Goal: Task Accomplishment & Management: Use online tool/utility

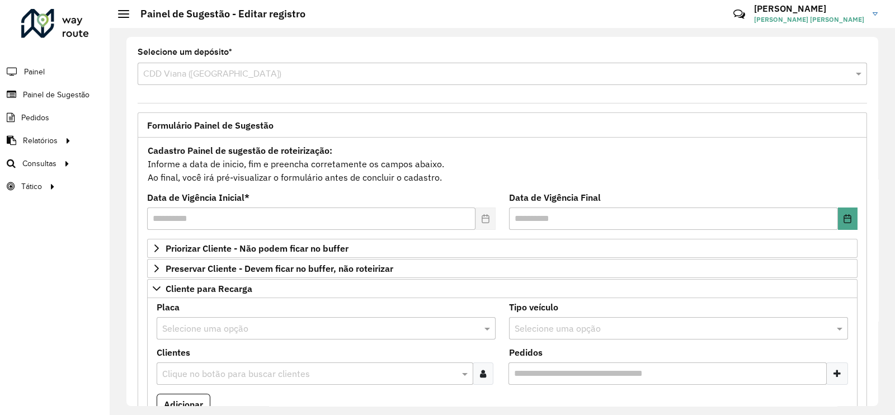
scroll to position [1107, 0]
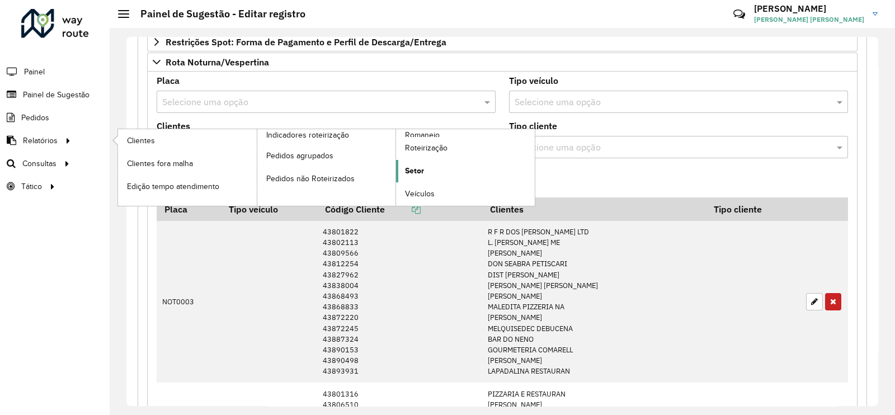
click at [434, 178] on link "Setor" at bounding box center [465, 171] width 139 height 22
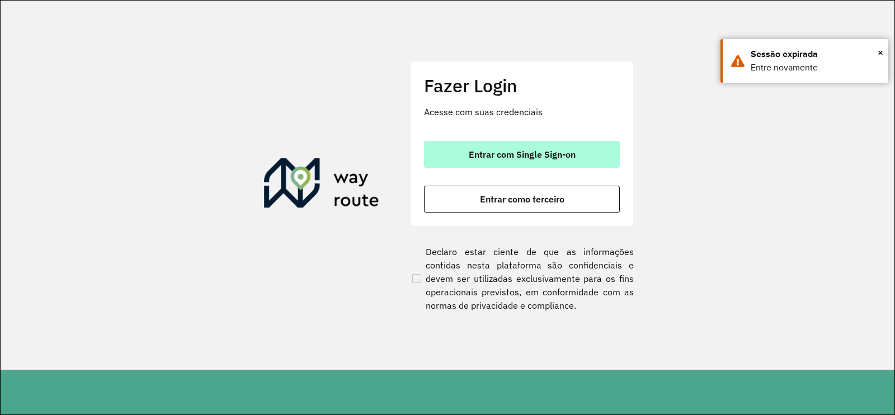
click at [529, 157] on span "Entrar com Single Sign-on" at bounding box center [522, 154] width 107 height 9
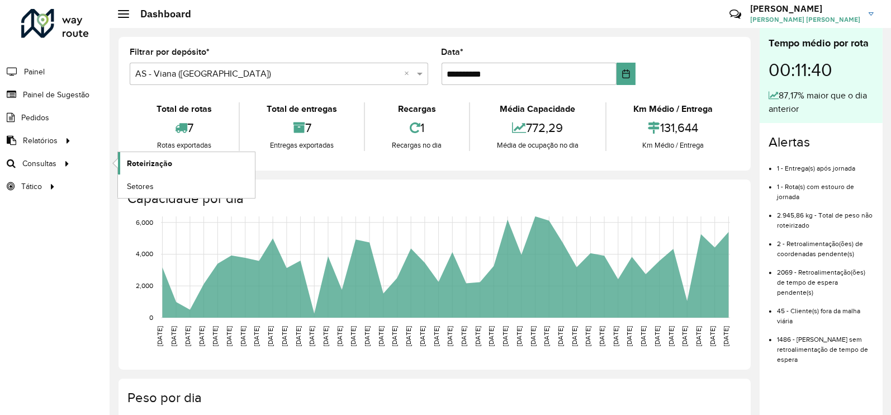
click at [154, 163] on span "Roteirização" at bounding box center [149, 164] width 45 height 12
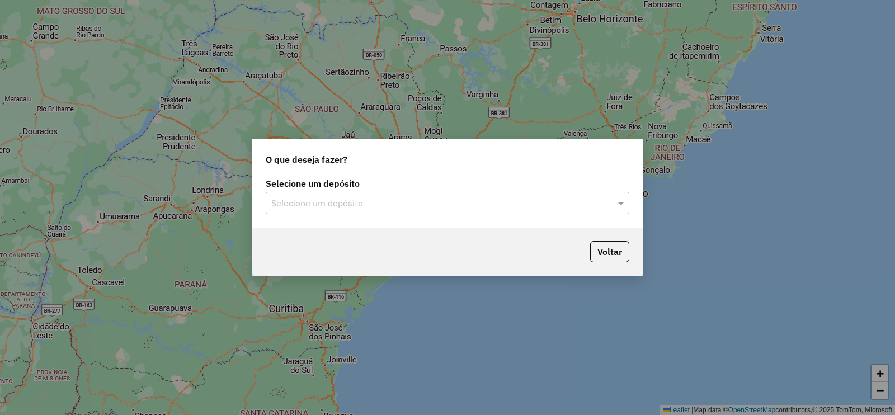
click at [381, 200] on input "text" at bounding box center [436, 203] width 330 height 13
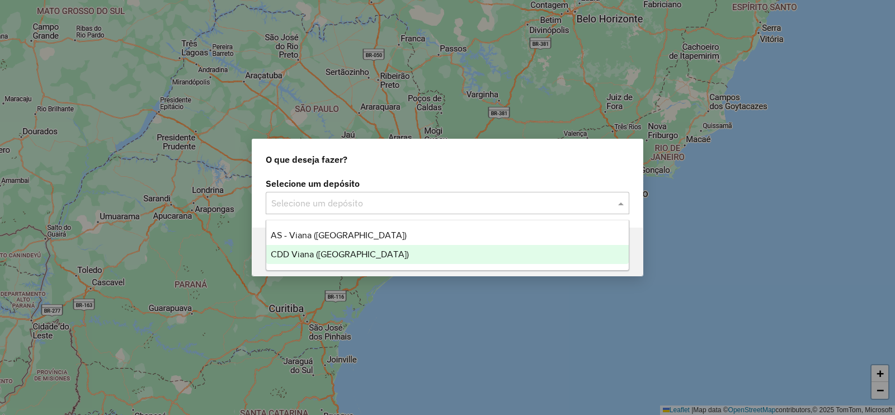
click at [295, 254] on span "CDD Viana ([GEOGRAPHIC_DATA])" at bounding box center [340, 254] width 138 height 10
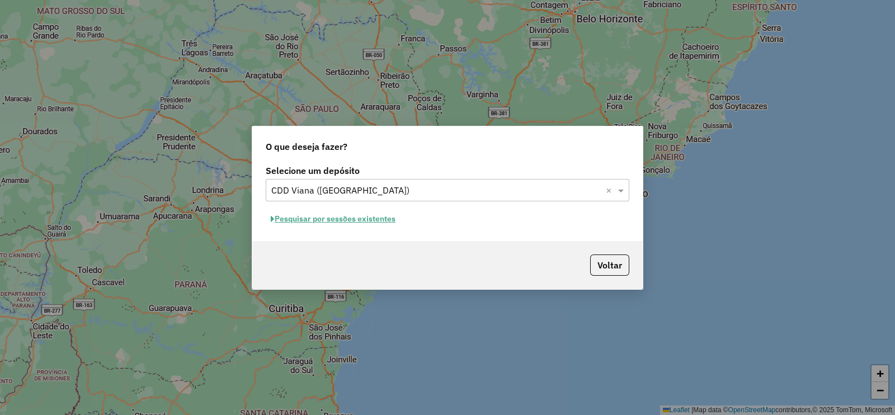
click at [319, 219] on button "Pesquisar por sessões existentes" at bounding box center [333, 218] width 135 height 17
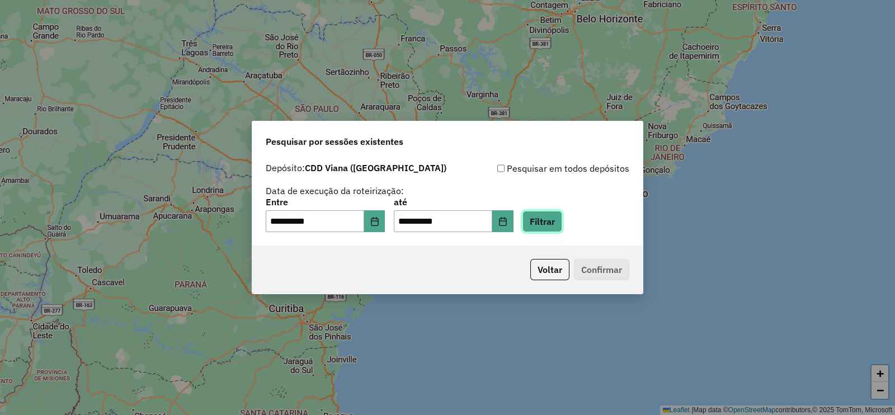
click at [562, 223] on button "Filtrar" at bounding box center [542, 221] width 40 height 21
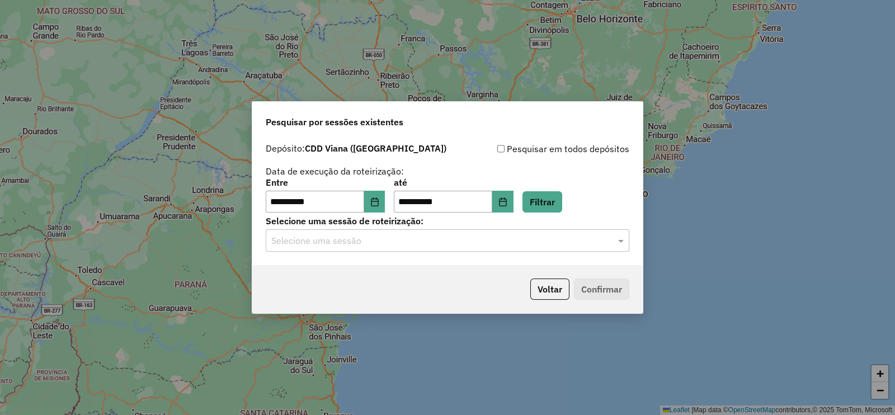
click at [397, 234] on input "text" at bounding box center [436, 240] width 330 height 13
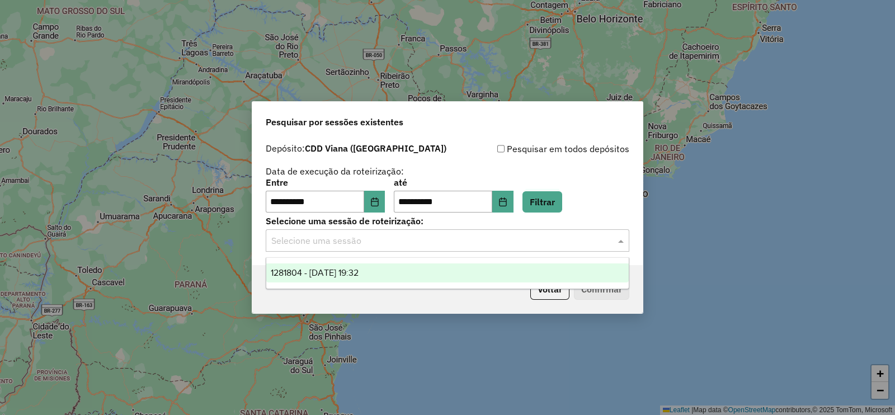
click at [343, 262] on ng-dropdown-panel "1281804 - 24/09/2025 19:32" at bounding box center [448, 273] width 364 height 32
drag, startPoint x: 343, startPoint y: 269, endPoint x: 351, endPoint y: 268, distance: 8.5
click at [344, 270] on span "1281804 - 24/09/2025 19:32" at bounding box center [315, 273] width 88 height 10
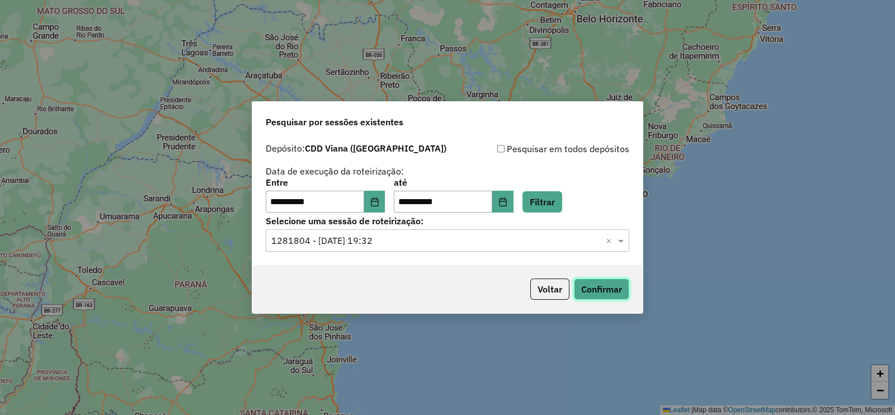
click at [587, 287] on button "Confirmar" at bounding box center [601, 289] width 55 height 21
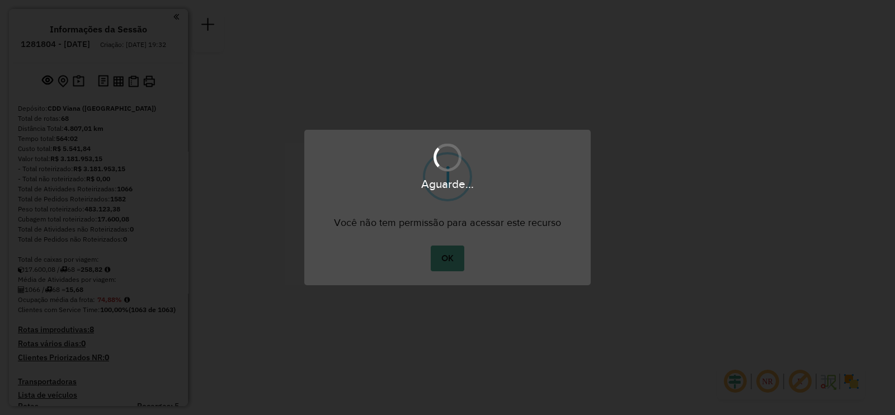
click at [451, 259] on button "OK" at bounding box center [447, 259] width 33 height 26
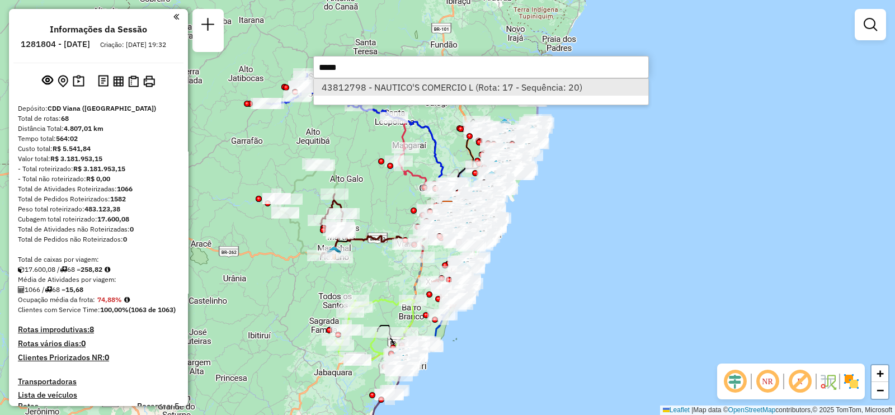
type input "*****"
click at [364, 82] on li "43812798 - NAUTICO'S COMERCIO L (Rota: 17 - Sequência: 20)" at bounding box center [481, 87] width 334 height 17
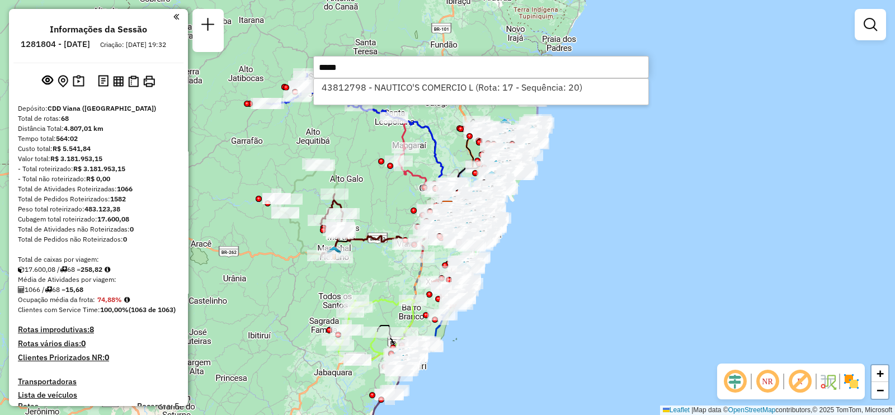
select select "**********"
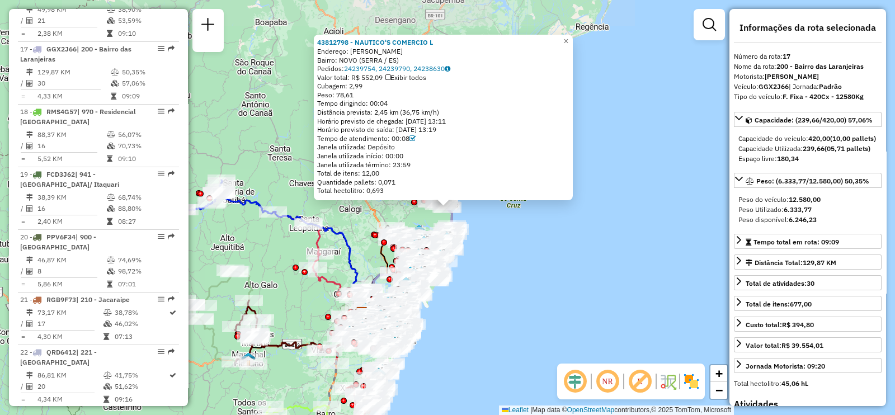
scroll to position [1468, 0]
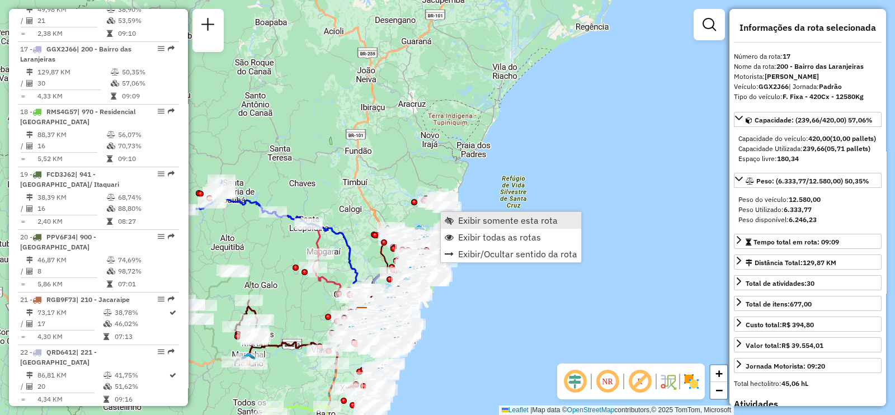
click at [470, 216] on span "Exibir somente esta rota" at bounding box center [508, 220] width 100 height 9
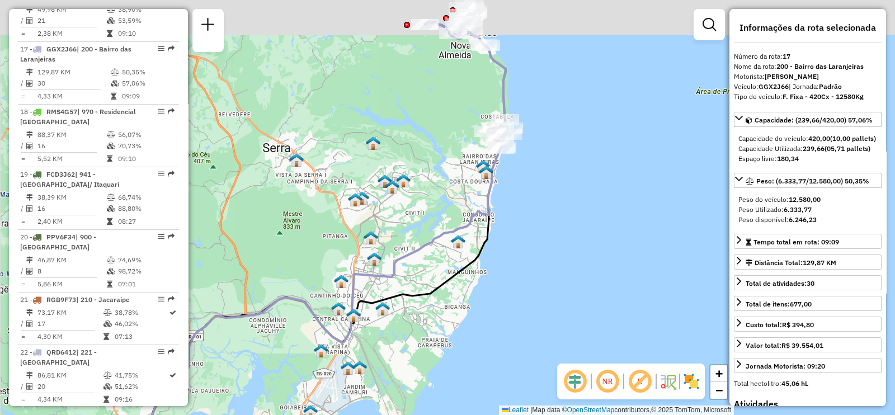
drag, startPoint x: 539, startPoint y: 85, endPoint x: 531, endPoint y: 147, distance: 62.0
click at [531, 147] on div "Janela de atendimento Grade de atendimento Capacidade Transportadoras Veículos …" at bounding box center [447, 207] width 895 height 415
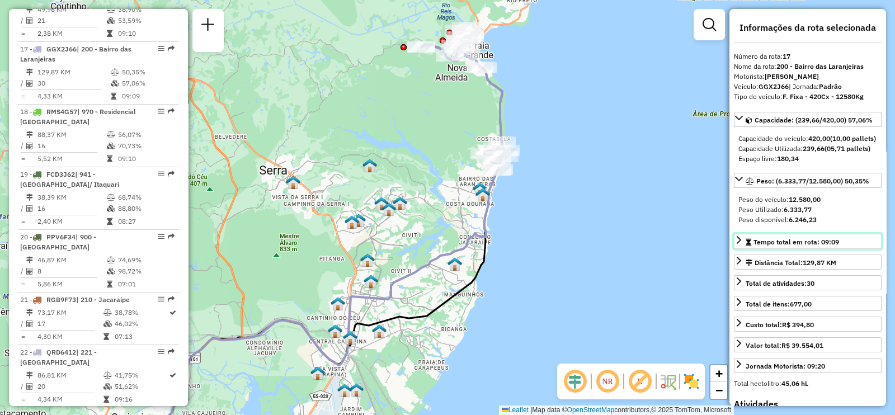
click at [817, 246] on span "Tempo total em rota: 09:09" at bounding box center [796, 242] width 86 height 8
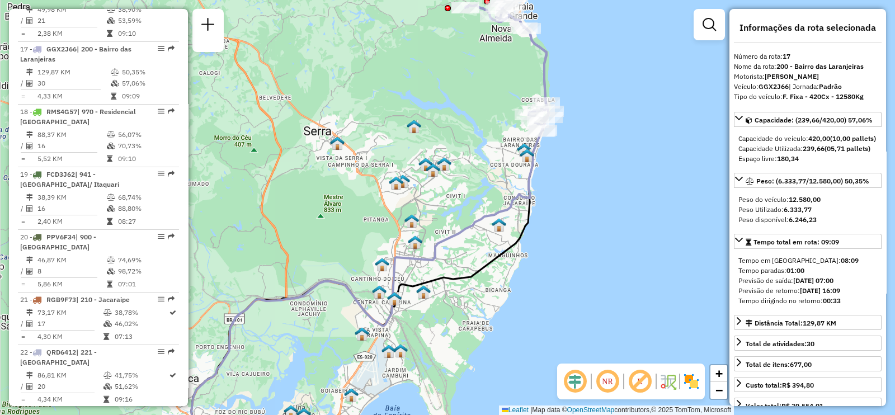
drag, startPoint x: 522, startPoint y: 200, endPoint x: 561, endPoint y: 174, distance: 46.8
click at [548, 174] on icon at bounding box center [369, 212] width 357 height 409
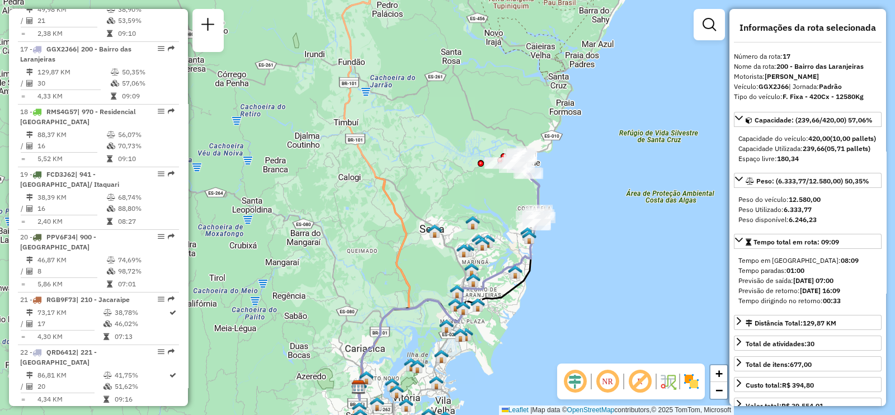
drag, startPoint x: 612, startPoint y: 125, endPoint x: 573, endPoint y: 214, distance: 96.6
click at [573, 214] on div "Janela de atendimento Grade de atendimento Capacidade Transportadoras Veículos …" at bounding box center [447, 207] width 895 height 415
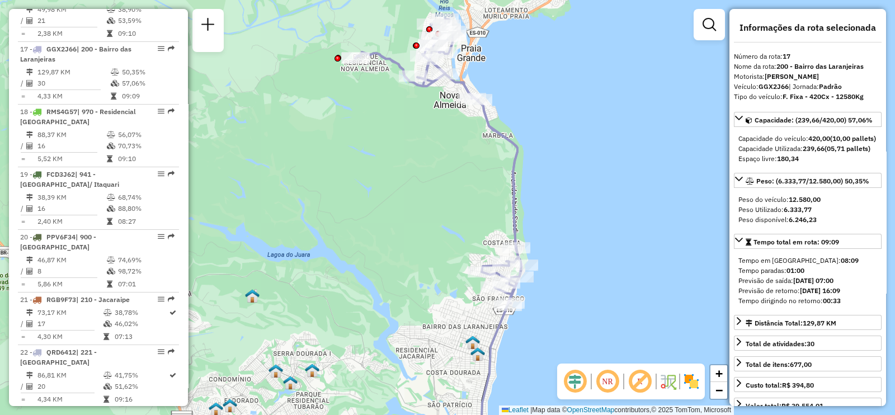
drag, startPoint x: 521, startPoint y: 107, endPoint x: 538, endPoint y: 132, distance: 30.2
click at [538, 132] on div "Janela de atendimento Grade de atendimento Capacidade Transportadoras Veículos …" at bounding box center [447, 207] width 895 height 415
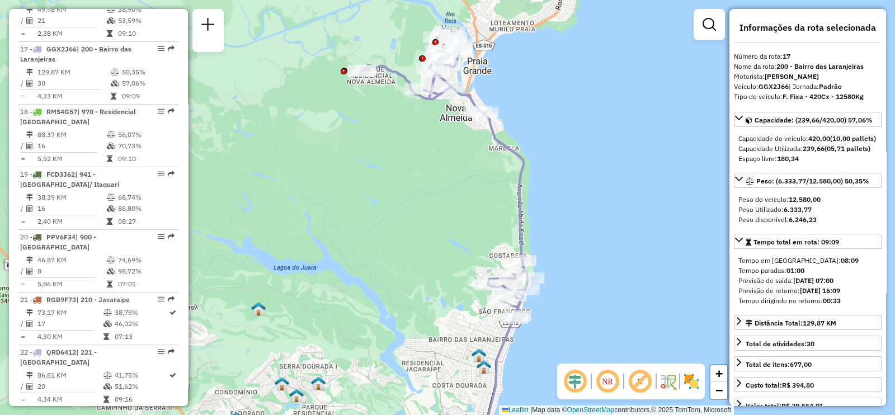
drag, startPoint x: 531, startPoint y: 147, endPoint x: 537, endPoint y: 169, distance: 22.7
click at [537, 169] on div "Janela de atendimento Grade de atendimento Capacidade Transportadoras Veículos …" at bounding box center [447, 207] width 895 height 415
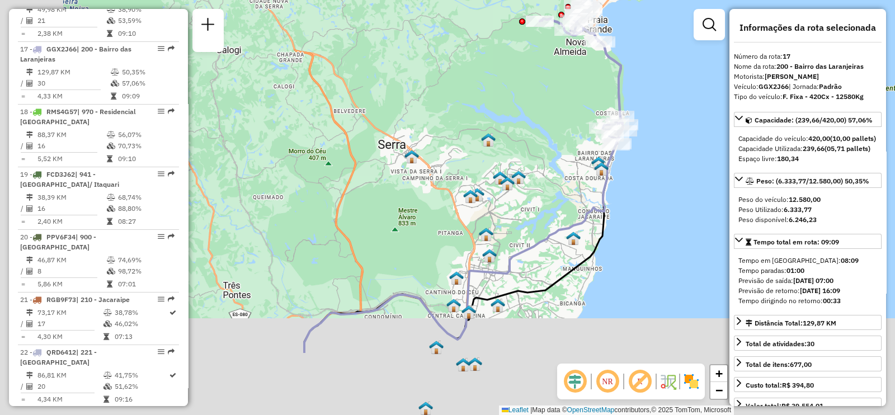
drag, startPoint x: 383, startPoint y: 350, endPoint x: 503, endPoint y: 225, distance: 173.2
click at [526, 204] on div "Janela de atendimento Grade de atendimento Capacidade Transportadoras Veículos …" at bounding box center [447, 207] width 895 height 415
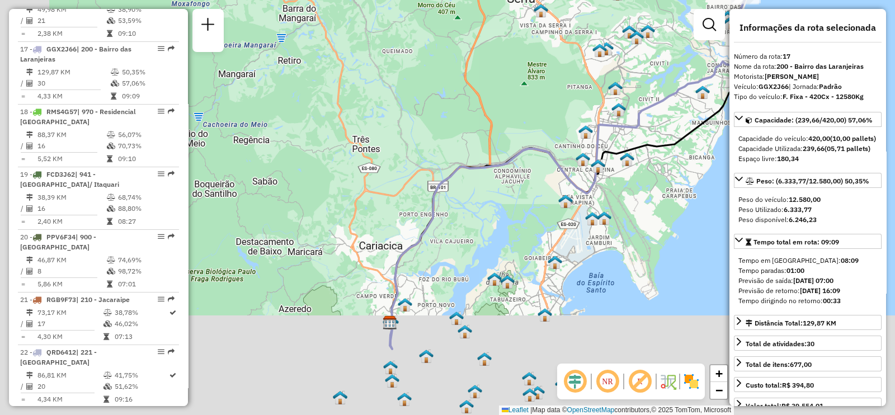
drag, startPoint x: 394, startPoint y: 309, endPoint x: 435, endPoint y: 267, distance: 58.1
click at [435, 267] on div "Janela de atendimento Grade de atendimento Capacidade Transportadoras Veículos …" at bounding box center [447, 207] width 895 height 415
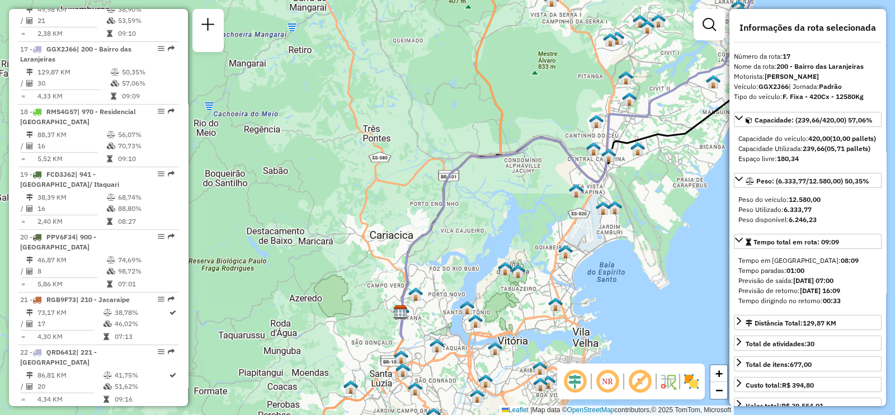
drag, startPoint x: 554, startPoint y: 211, endPoint x: 390, endPoint y: 305, distance: 188.4
click at [386, 318] on div "Janela de atendimento Grade de atendimento Capacidade Transportadoras Veículos …" at bounding box center [447, 207] width 895 height 415
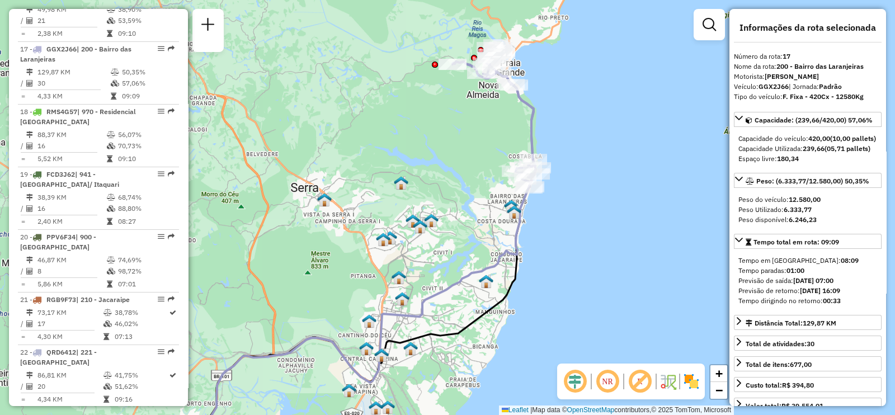
drag, startPoint x: 489, startPoint y: 233, endPoint x: 431, endPoint y: 327, distance: 110.3
click at [431, 327] on div "Janela de atendimento Grade de atendimento Capacidade Transportadoras Veículos …" at bounding box center [447, 207] width 895 height 415
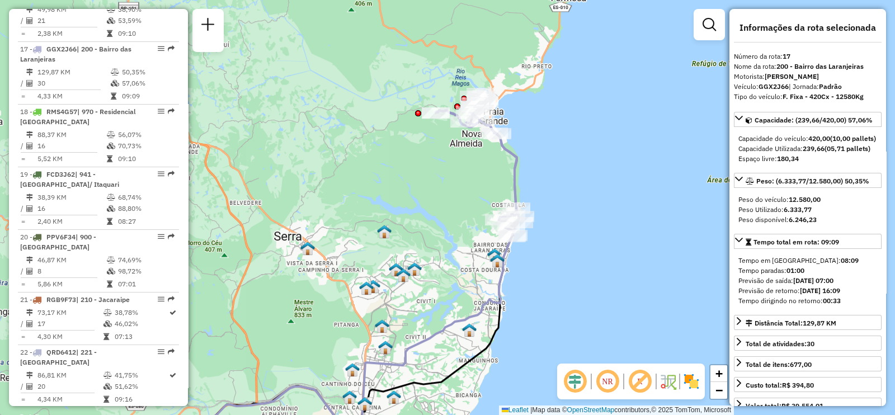
drag, startPoint x: 534, startPoint y: 110, endPoint x: 511, endPoint y: 147, distance: 43.3
click at [517, 163] on icon at bounding box center [477, 166] width 83 height 146
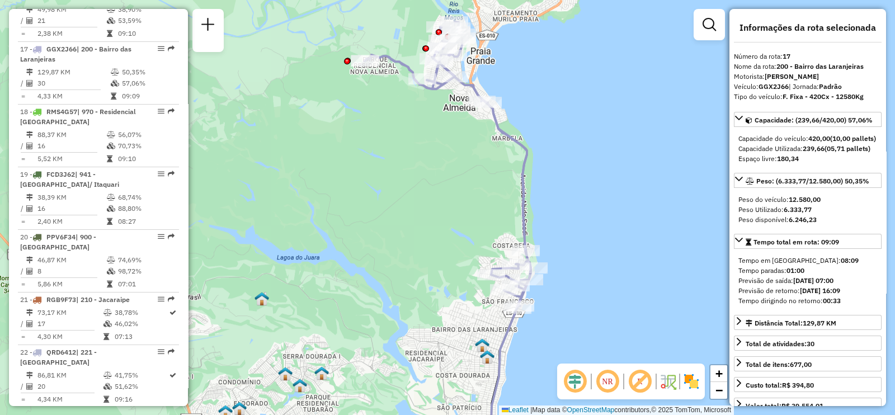
drag, startPoint x: 471, startPoint y: 163, endPoint x: 474, endPoint y: 176, distance: 13.3
click at [474, 176] on div "Janela de atendimento Grade de atendimento Capacidade Transportadoras Veículos …" at bounding box center [447, 207] width 895 height 415
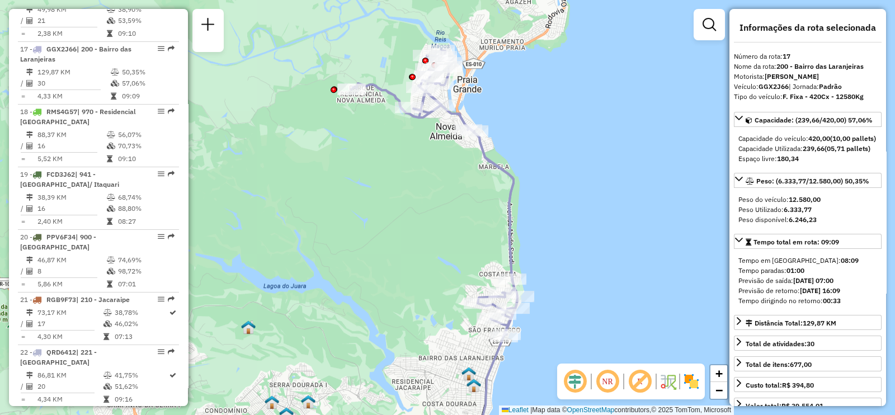
click at [492, 175] on div "Janela de atendimento Grade de atendimento Capacidade Transportadoras Veículos …" at bounding box center [447, 207] width 895 height 415
drag, startPoint x: 740, startPoint y: 54, endPoint x: 769, endPoint y: 110, distance: 63.0
click at [769, 110] on div "**********" at bounding box center [807, 207] width 157 height 397
drag, startPoint x: 844, startPoint y: 319, endPoint x: 737, endPoint y: 319, distance: 107.4
click at [737, 310] on div "Tempo em rota: 08:09 Tempo paradas: 01:00 Previsão de saída: 24/09/2025 07:00 P…" at bounding box center [808, 280] width 148 height 59
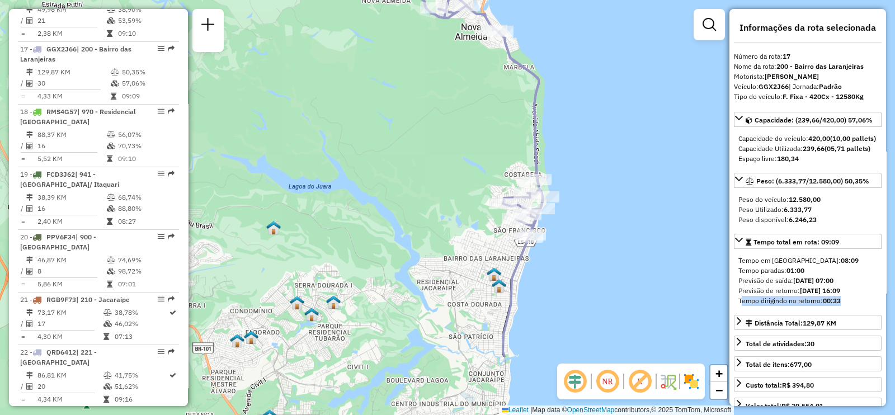
drag, startPoint x: 445, startPoint y: 256, endPoint x: 470, endPoint y: 169, distance: 90.1
click at [470, 169] on div "Janela de atendimento Grade de atendimento Capacidade Transportadoras Veículos …" at bounding box center [447, 207] width 895 height 415
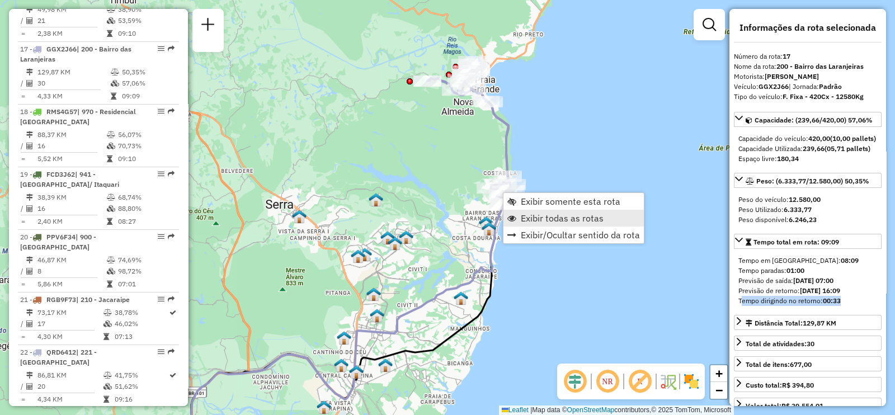
click at [541, 214] on span "Exibir todas as rotas" at bounding box center [562, 218] width 83 height 9
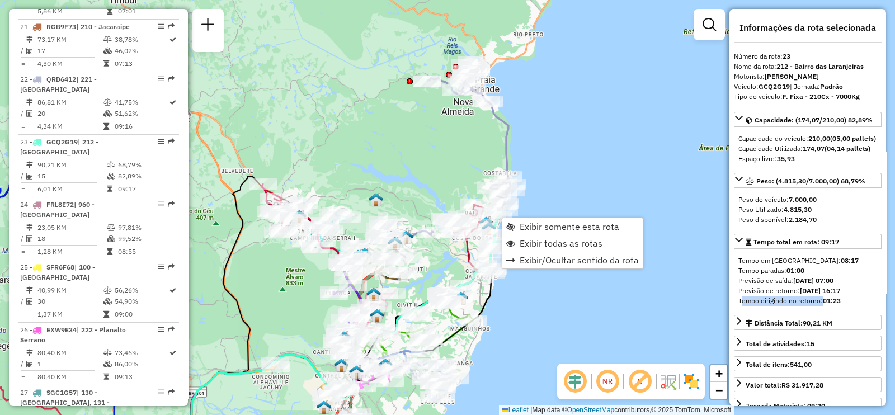
scroll to position [1833, 0]
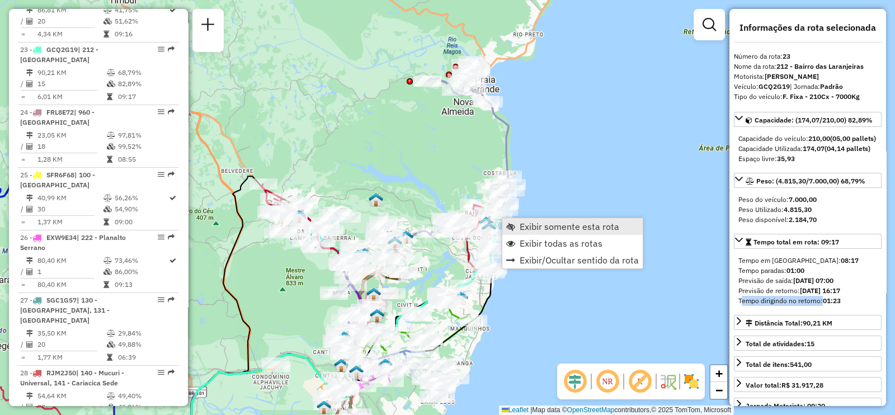
click at [540, 226] on span "Exibir somente esta rota" at bounding box center [570, 226] width 100 height 9
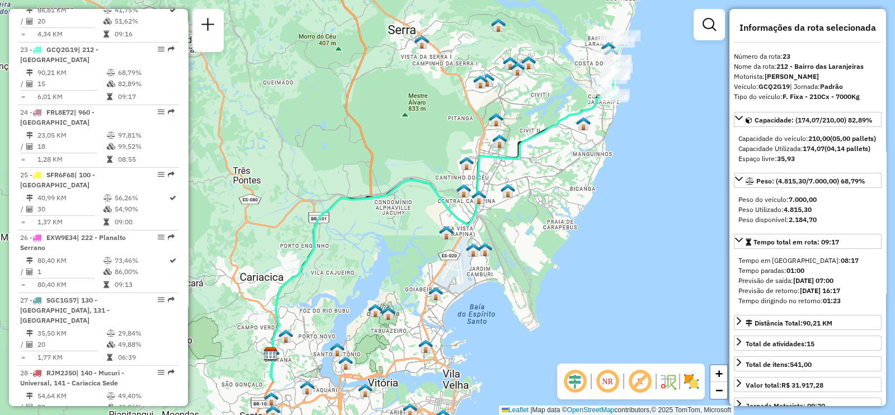
click at [847, 306] on div "Tempo dirigindo no retorno: 01:23" at bounding box center [807, 301] width 139 height 10
drag, startPoint x: 847, startPoint y: 319, endPoint x: 745, endPoint y: 320, distance: 101.8
click at [745, 306] on div "Tempo dirigindo no retorno: 01:23" at bounding box center [807, 301] width 139 height 10
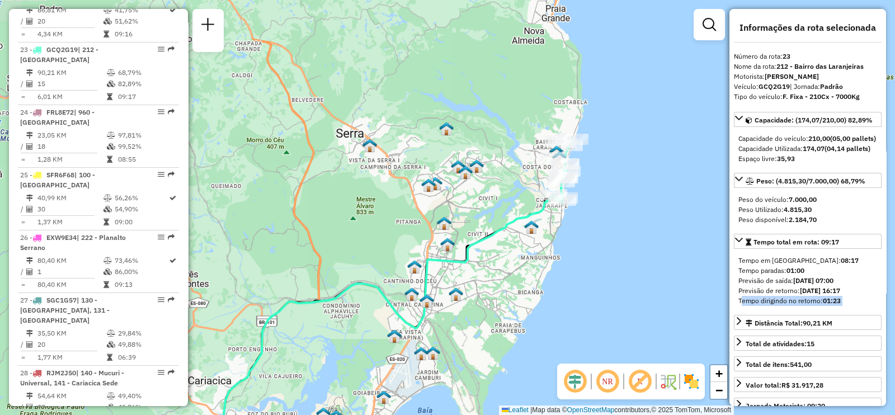
drag, startPoint x: 650, startPoint y: 127, endPoint x: 596, endPoint y: 219, distance: 106.6
click at [598, 231] on div "Janela de atendimento Grade de atendimento Capacidade Transportadoras Veículos …" at bounding box center [447, 207] width 895 height 415
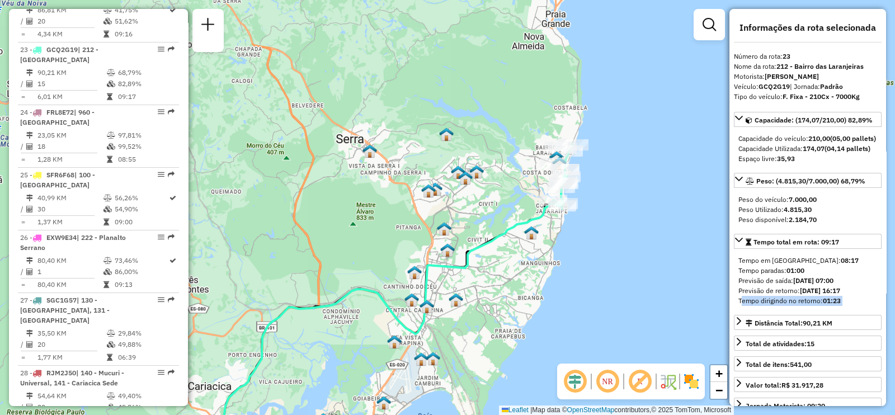
drag, startPoint x: 591, startPoint y: 149, endPoint x: 590, endPoint y: 206, distance: 56.5
click at [590, 206] on div "Janela de atendimento Grade de atendimento Capacidade Transportadoras Veículos …" at bounding box center [447, 207] width 895 height 415
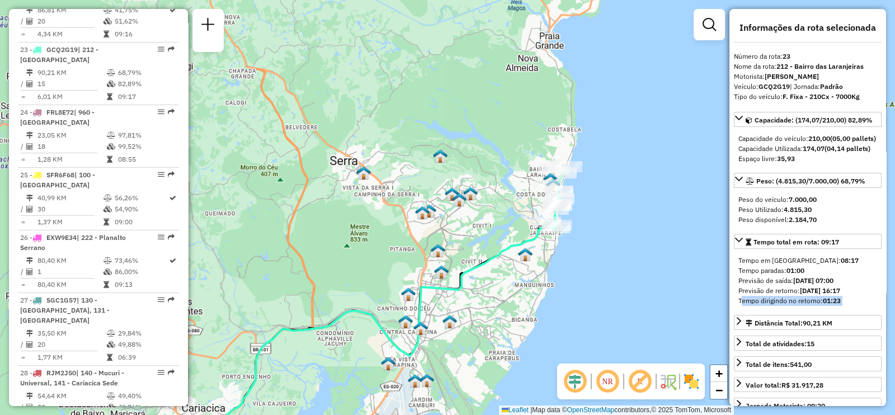
drag, startPoint x: 594, startPoint y: 319, endPoint x: 586, endPoint y: 296, distance: 24.8
click at [586, 296] on div "Janela de atendimento Grade de atendimento Capacidade Transportadoras Veículos …" at bounding box center [447, 207] width 895 height 415
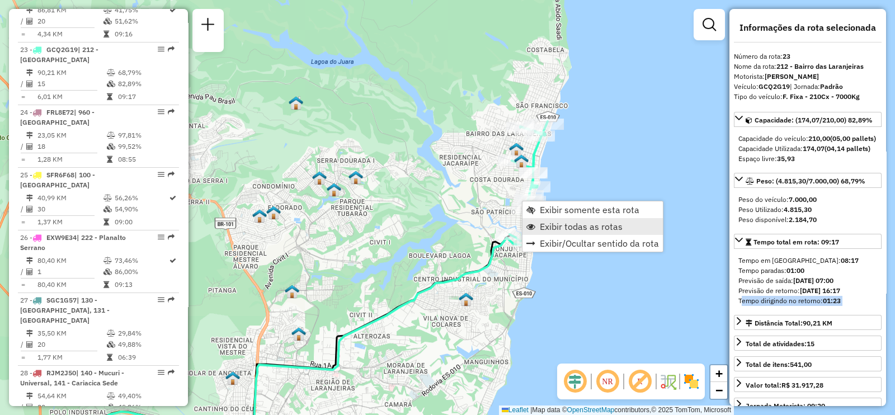
click at [582, 233] on link "Exibir todas as rotas" at bounding box center [592, 226] width 140 height 17
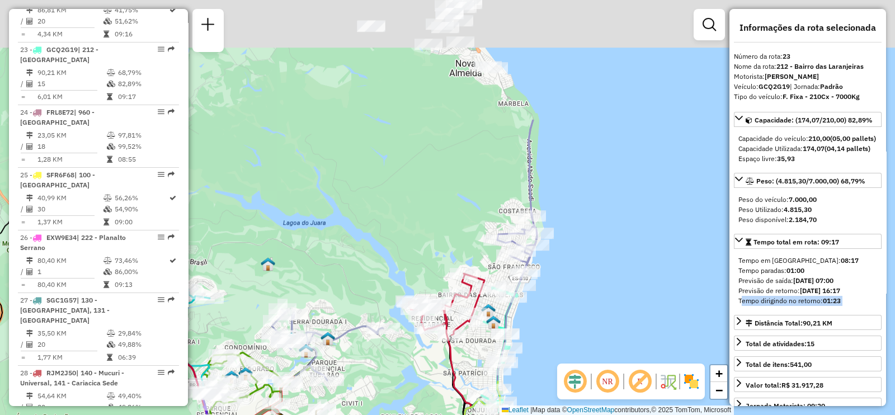
drag, startPoint x: 588, startPoint y: 151, endPoint x: 573, endPoint y: 257, distance: 106.8
click at [573, 257] on div "Janela de atendimento Grade de atendimento Capacidade Transportadoras Veículos …" at bounding box center [447, 207] width 895 height 415
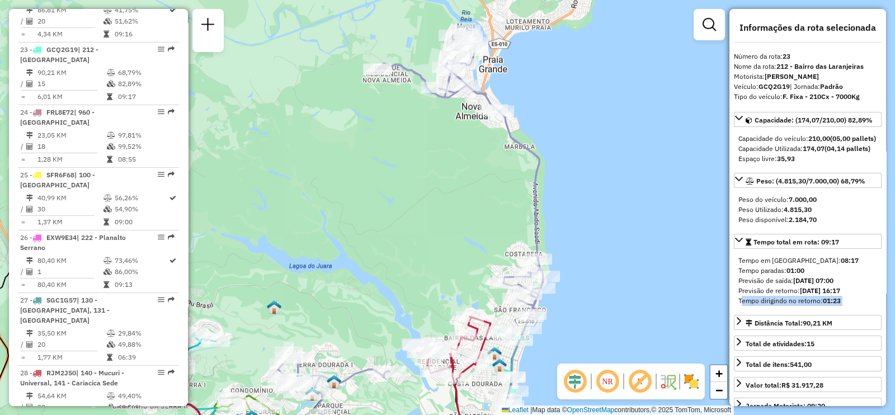
drag, startPoint x: 576, startPoint y: 176, endPoint x: 583, endPoint y: 220, distance: 44.1
click at [583, 219] on div "Janela de atendimento Grade de atendimento Capacidade Transportadoras Veículos …" at bounding box center [447, 207] width 895 height 415
click at [819, 295] on strong "24/09/2025 16:17" at bounding box center [820, 290] width 40 height 8
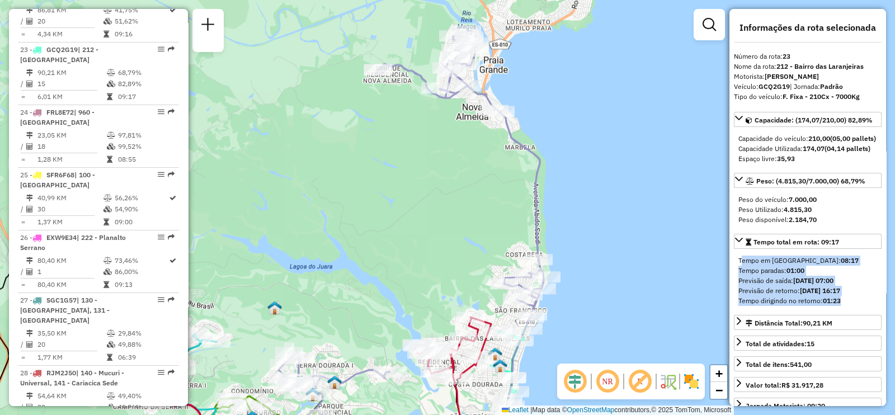
drag, startPoint x: 853, startPoint y: 322, endPoint x: 733, endPoint y: 281, distance: 127.2
click at [734, 281] on div "Tempo em rota: 08:17 Tempo paradas: 01:00 Previsão de saída: 24/09/2025 07:00 P…" at bounding box center [808, 280] width 148 height 59
click at [789, 275] on strong "01:00" at bounding box center [795, 270] width 18 height 8
click at [849, 306] on div "Tempo dirigindo no retorno: 01:23" at bounding box center [807, 301] width 139 height 10
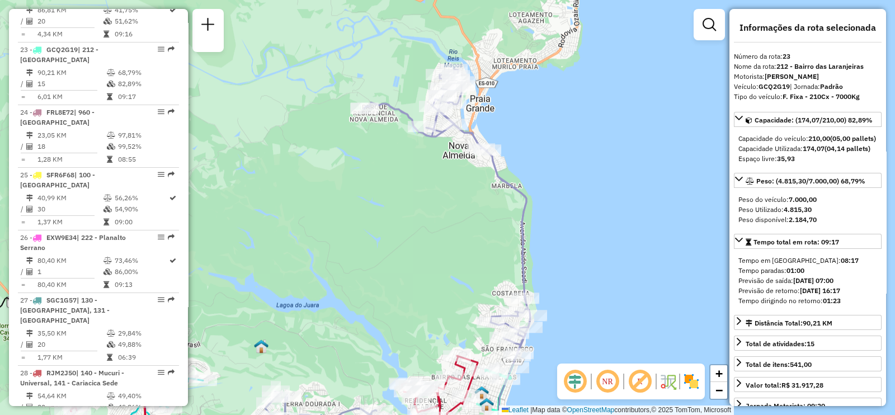
drag, startPoint x: 547, startPoint y: 188, endPoint x: 536, endPoint y: 232, distance: 44.5
click at [536, 232] on div "Janela de atendimento Grade de atendimento Capacidade Transportadoras Veículos …" at bounding box center [447, 207] width 895 height 415
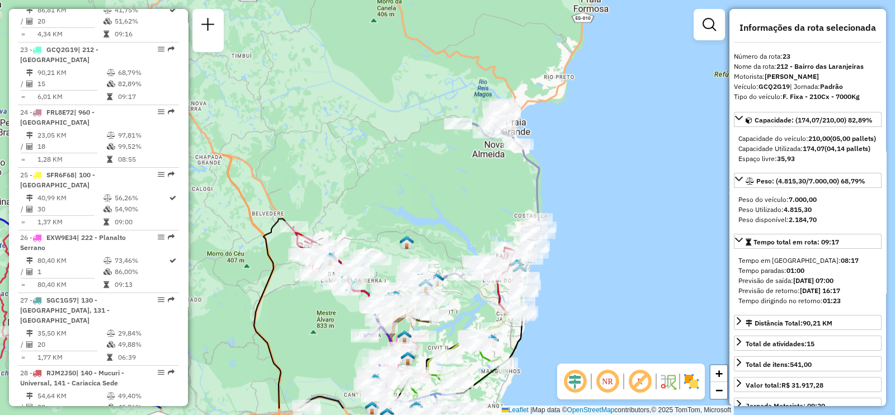
drag, startPoint x: 514, startPoint y: 210, endPoint x: 519, endPoint y: 188, distance: 21.8
click at [518, 188] on div "Janela de atendimento Grade de atendimento Capacidade Transportadoras Veículos …" at bounding box center [447, 207] width 895 height 415
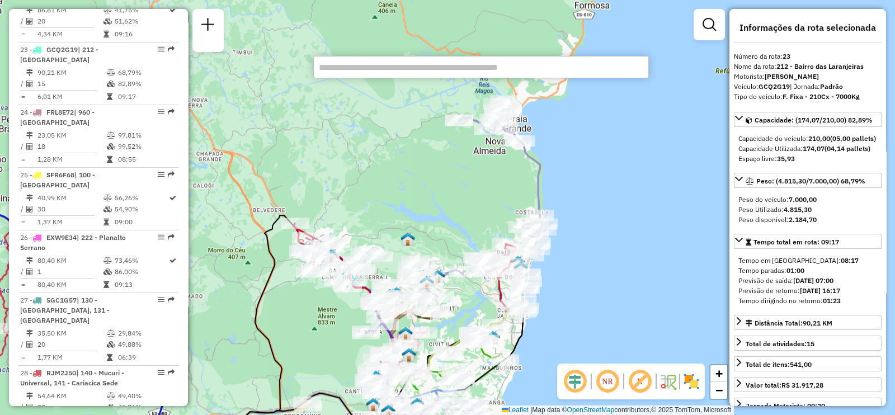
click at [377, 69] on input "text" at bounding box center [481, 67] width 336 height 22
paste input "*****"
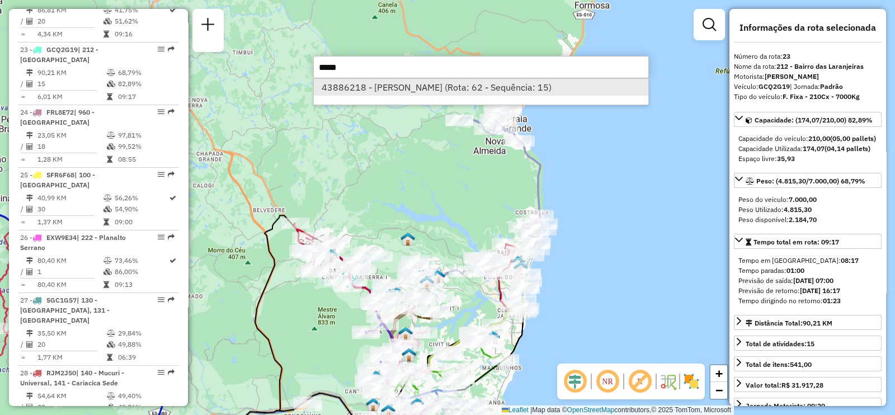
type input "*****"
click at [386, 88] on li "43886218 - ANA PAULA SILVA FERR (Rota: 62 - Sequência: 15)" at bounding box center [481, 87] width 334 height 17
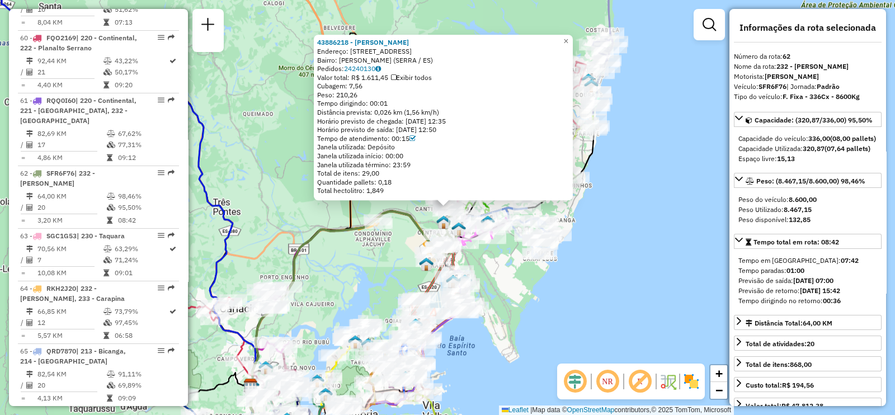
scroll to position [4401, 0]
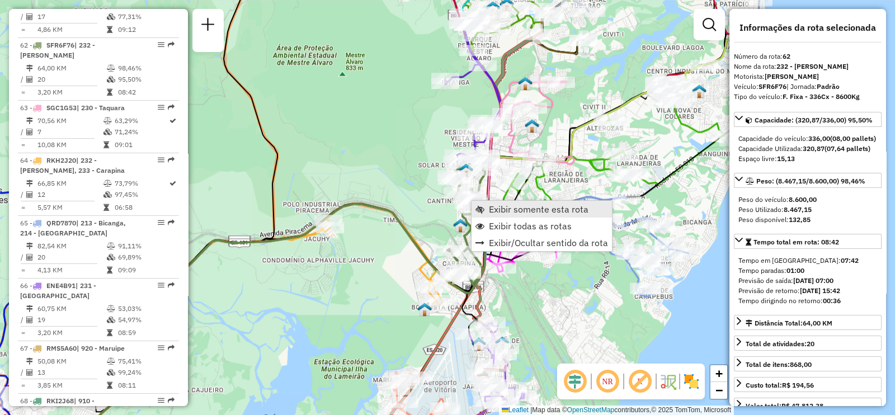
click at [517, 211] on span "Exibir somente esta rota" at bounding box center [539, 209] width 100 height 9
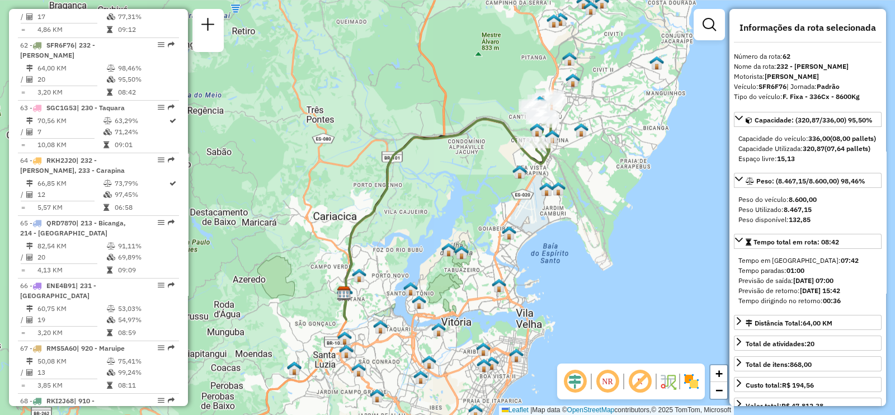
drag, startPoint x: 604, startPoint y: 183, endPoint x: 596, endPoint y: 234, distance: 52.1
click at [596, 234] on div "Janela de atendimento Grade de atendimento Capacidade Transportadoras Veículos …" at bounding box center [447, 207] width 895 height 415
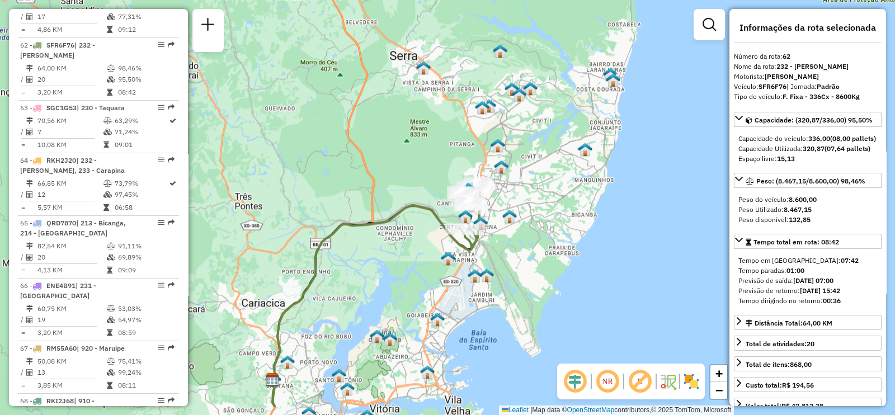
drag, startPoint x: 541, startPoint y: 267, endPoint x: 476, endPoint y: 309, distance: 77.4
click at [476, 309] on div "Janela de atendimento Grade de atendimento Capacidade Transportadoras Veículos …" at bounding box center [447, 207] width 895 height 415
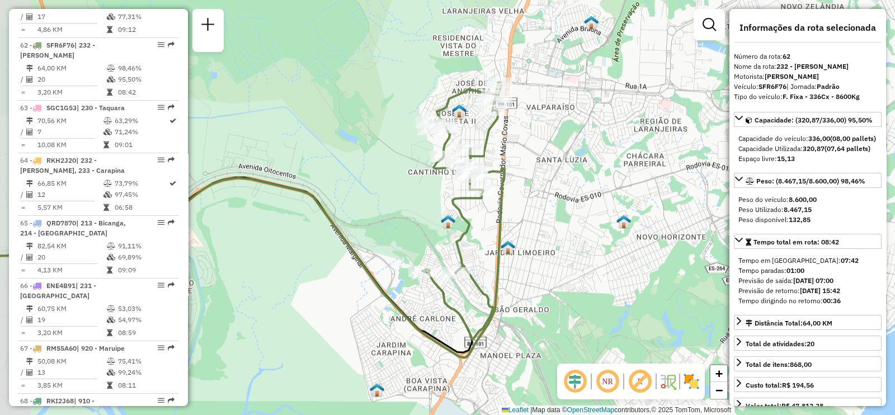
drag, startPoint x: 475, startPoint y: 252, endPoint x: 523, endPoint y: 220, distance: 58.0
click at [522, 220] on div "Janela de atendimento Grade de atendimento Capacidade Transportadoras Veículos …" at bounding box center [447, 207] width 895 height 415
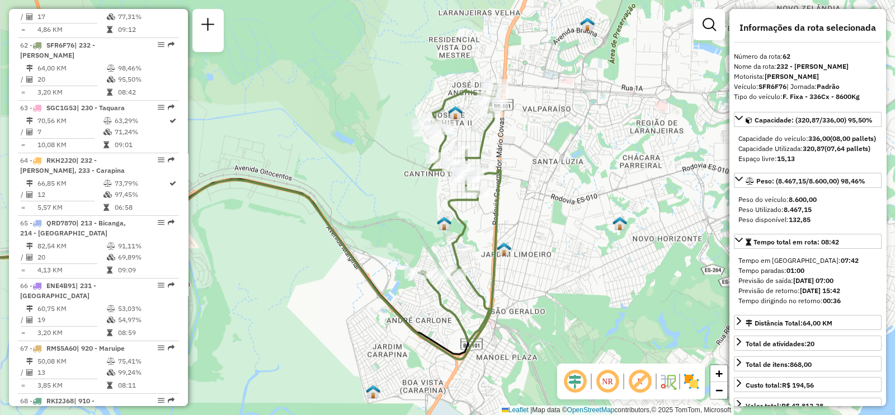
drag, startPoint x: 531, startPoint y: 147, endPoint x: 534, endPoint y: 171, distance: 24.7
click at [534, 171] on div "Janela de atendimento Grade de atendimento Capacidade Transportadoras Veículos …" at bounding box center [447, 207] width 895 height 415
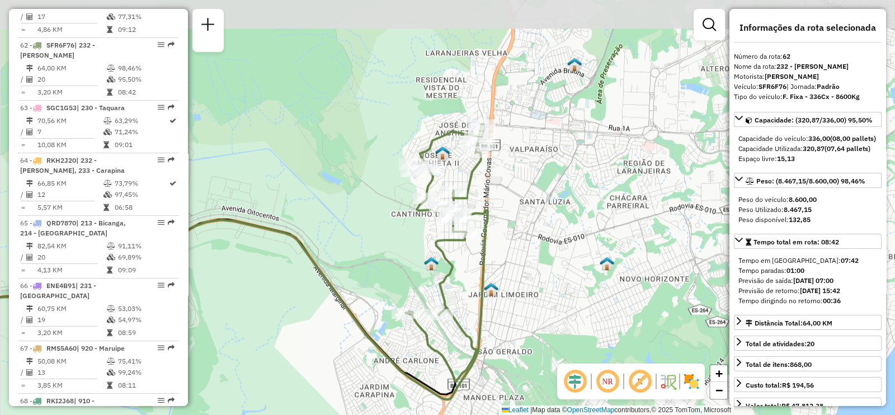
drag, startPoint x: 541, startPoint y: 224, endPoint x: 528, endPoint y: 265, distance: 43.5
click at [528, 265] on div "Janela de atendimento Grade de atendimento Capacidade Transportadoras Veículos …" at bounding box center [447, 207] width 895 height 415
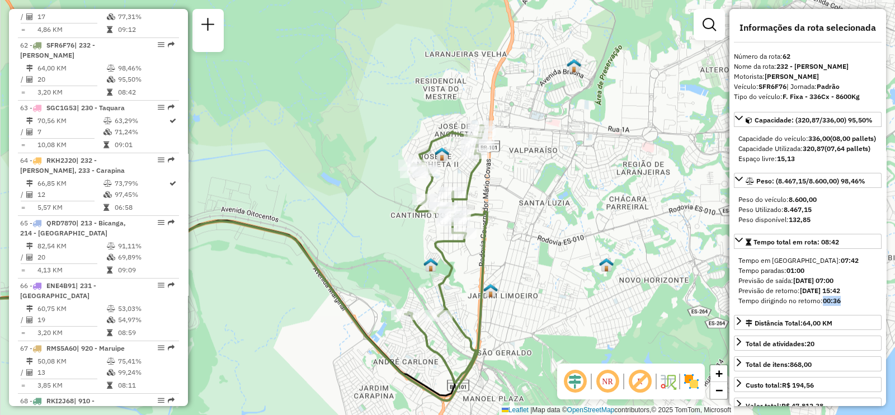
drag, startPoint x: 850, startPoint y: 324, endPoint x: 804, endPoint y: 328, distance: 46.0
click at [819, 310] on div "Tempo em rota: 07:42 Tempo paradas: 01:00 Previsão de saída: 24/09/2025 07:00 P…" at bounding box center [808, 280] width 148 height 59
click at [787, 310] on div "Tempo em rota: 07:42 Tempo paradas: 01:00 Previsão de saída: 24/09/2025 07:00 P…" at bounding box center [808, 280] width 148 height 59
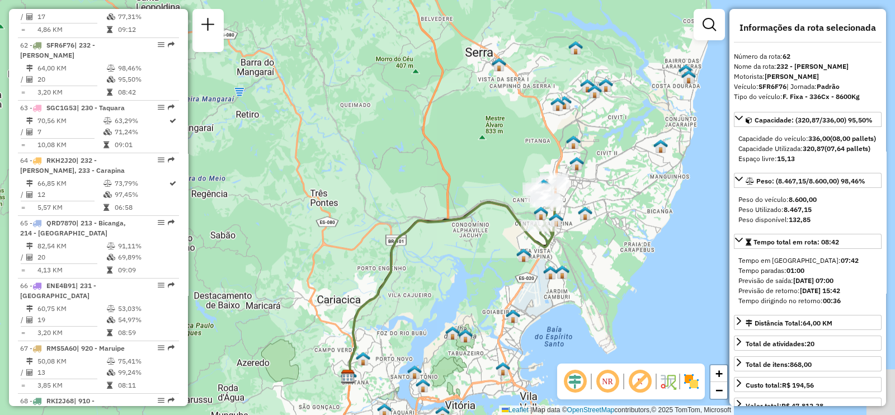
drag, startPoint x: 466, startPoint y: 308, endPoint x: 445, endPoint y: 228, distance: 82.6
click at [445, 228] on div "Janela de atendimento Grade de atendimento Capacidade Transportadoras Veículos …" at bounding box center [447, 207] width 895 height 415
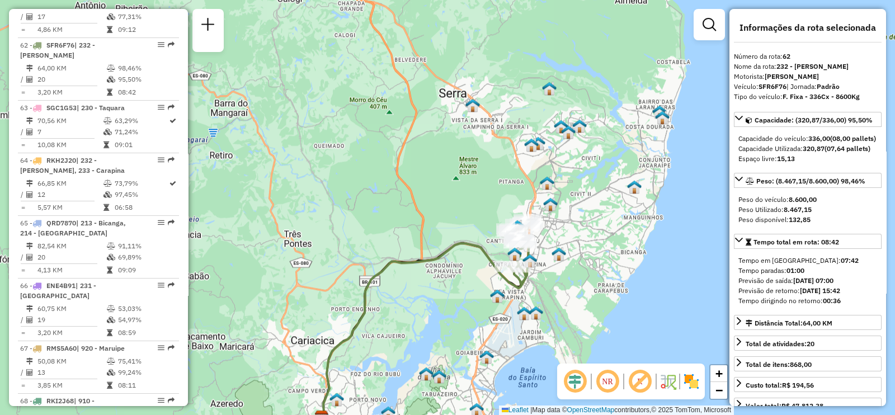
drag, startPoint x: 494, startPoint y: 263, endPoint x: 469, endPoint y: 306, distance: 50.2
click at [469, 306] on div "Janela de atendimento Grade de atendimento Capacidade Transportadoras Veículos …" at bounding box center [447, 207] width 895 height 415
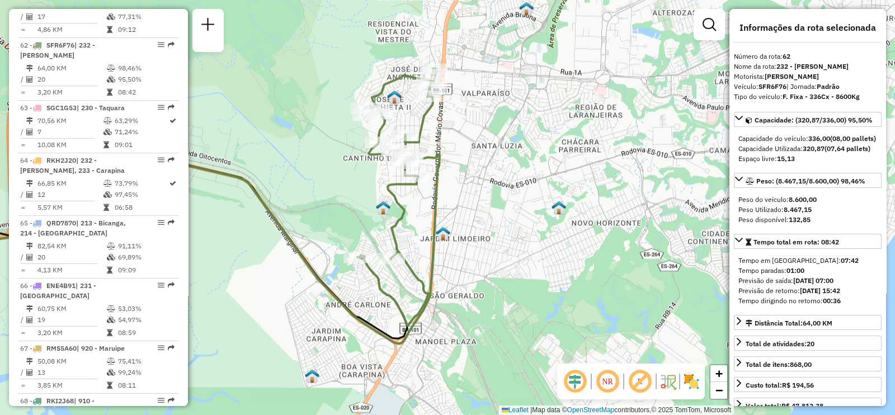
drag, startPoint x: 469, startPoint y: 202, endPoint x: 480, endPoint y: 247, distance: 46.1
click at [480, 247] on div "Janela de atendimento Grade de atendimento Capacidade Transportadoras Veículos …" at bounding box center [447, 207] width 895 height 415
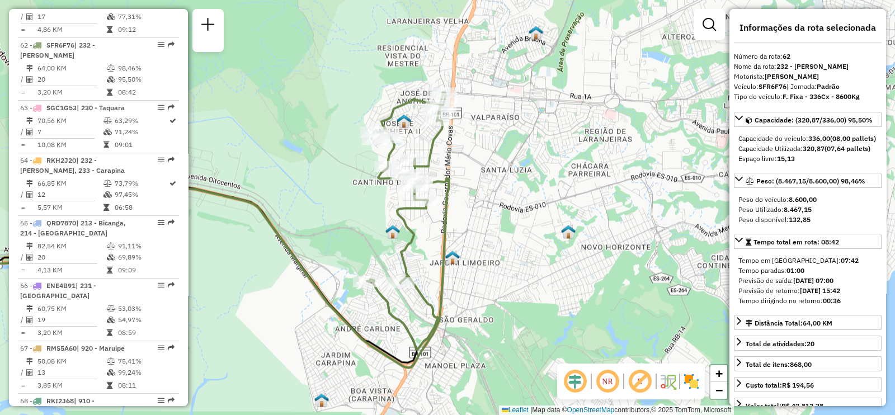
drag, startPoint x: 480, startPoint y: 215, endPoint x: 494, endPoint y: 249, distance: 37.1
click at [494, 249] on div "Janela de atendimento Grade de atendimento Capacidade Transportadoras Veículos …" at bounding box center [447, 207] width 895 height 415
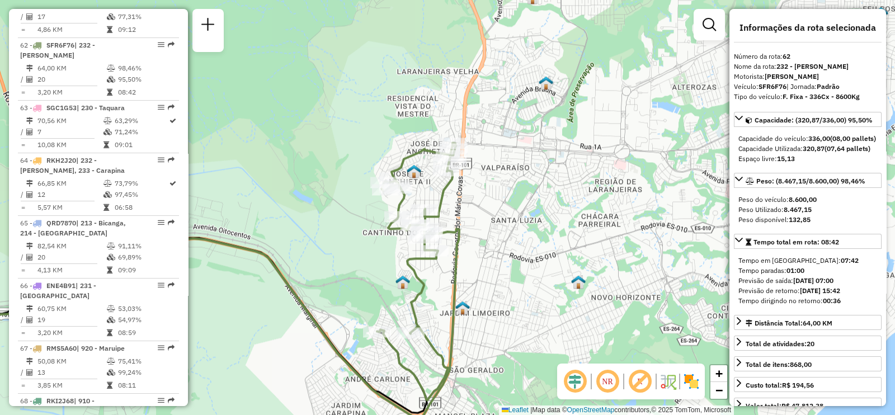
drag, startPoint x: 494, startPoint y: 249, endPoint x: 499, endPoint y: 289, distance: 40.6
click at [499, 289] on div "Janela de atendimento Grade de atendimento Capacidade Transportadoras Veículos …" at bounding box center [447, 207] width 895 height 415
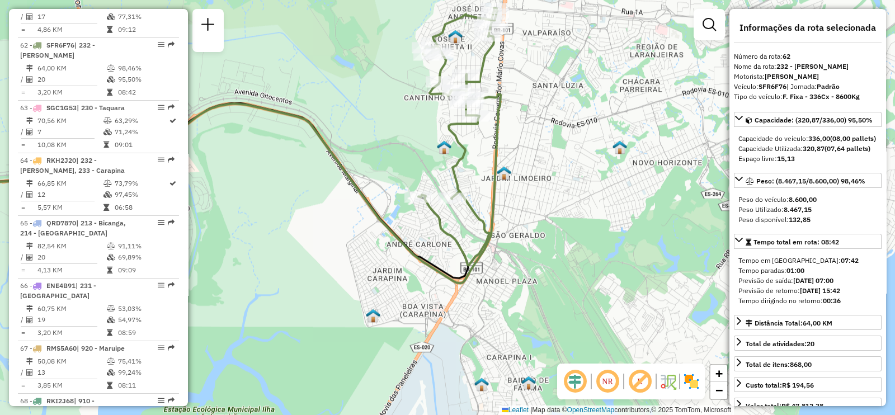
drag, startPoint x: 530, startPoint y: 277, endPoint x: 572, endPoint y: 130, distance: 153.6
click at [572, 130] on div "Janela de atendimento Grade de atendimento Capacidade Transportadoras Veículos …" at bounding box center [447, 207] width 895 height 415
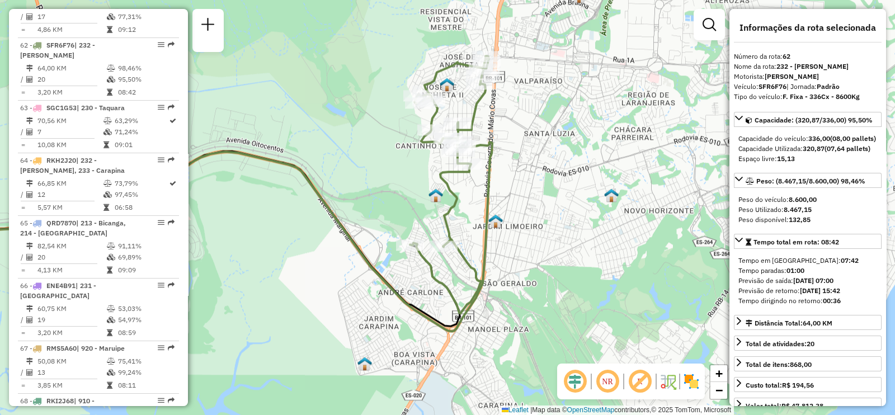
drag, startPoint x: 561, startPoint y: 196, endPoint x: 552, endPoint y: 257, distance: 61.7
click at [552, 257] on div "Janela de atendimento Grade de atendimento Capacidade Transportadoras Veículos …" at bounding box center [447, 207] width 895 height 415
click at [819, 135] on strong "336,00" at bounding box center [819, 138] width 22 height 8
click at [825, 142] on strong "336,00" at bounding box center [819, 138] width 22 height 8
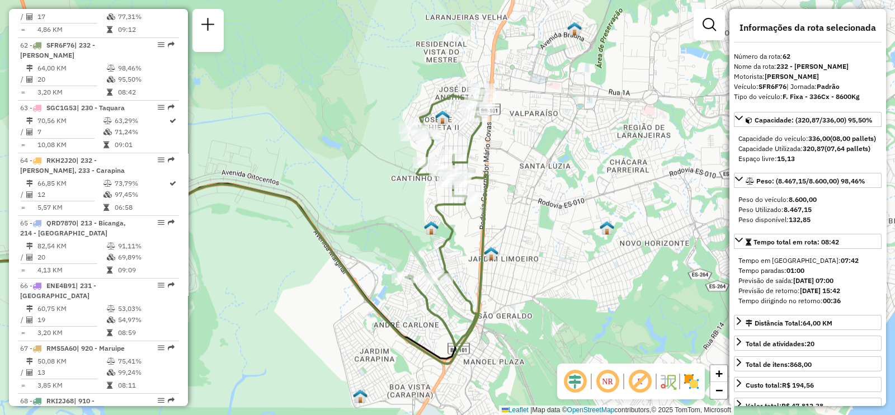
drag, startPoint x: 541, startPoint y: 225, endPoint x: 537, endPoint y: 257, distance: 32.7
click at [537, 257] on div "Janela de atendimento Grade de atendimento Capacidade Transportadoras Veículos …" at bounding box center [447, 207] width 895 height 415
click at [489, 174] on span "Exibir todas as rotas" at bounding box center [519, 177] width 83 height 9
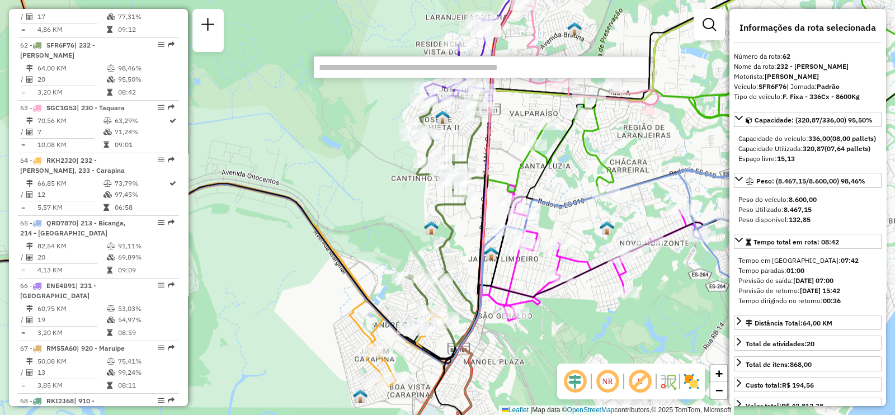
type input "*****"
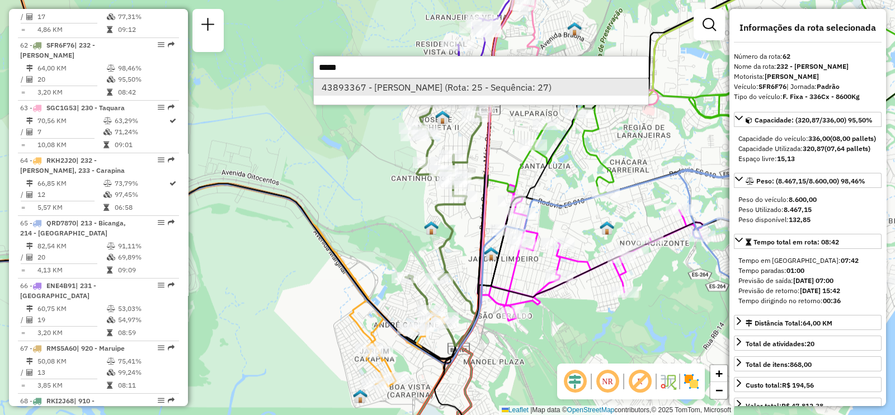
click at [346, 91] on li "43893367 - ALVIMAR FIRMINO (Rota: 25 - Sequência: 27)" at bounding box center [481, 87] width 334 height 17
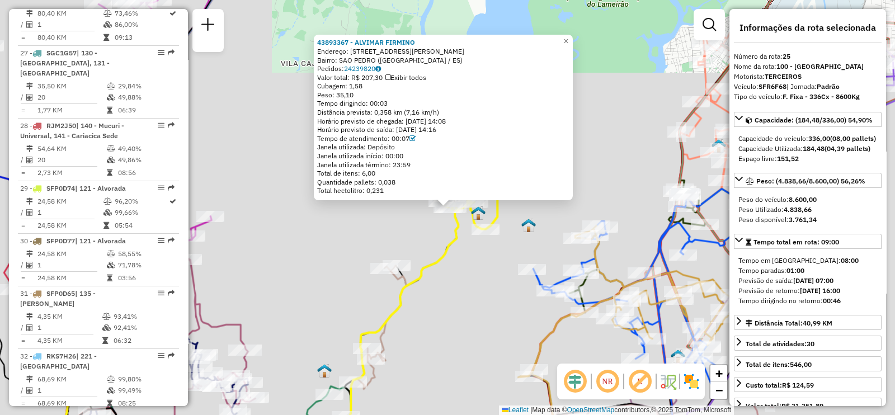
scroll to position [1958, 0]
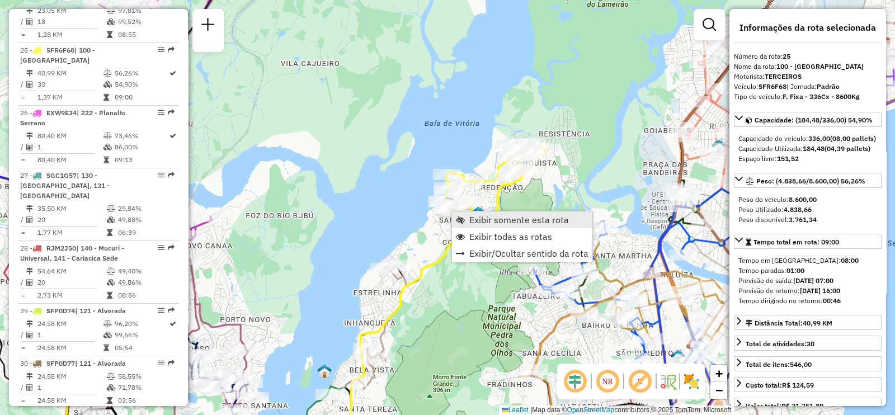
click at [489, 219] on span "Exibir somente esta rota" at bounding box center [519, 219] width 100 height 9
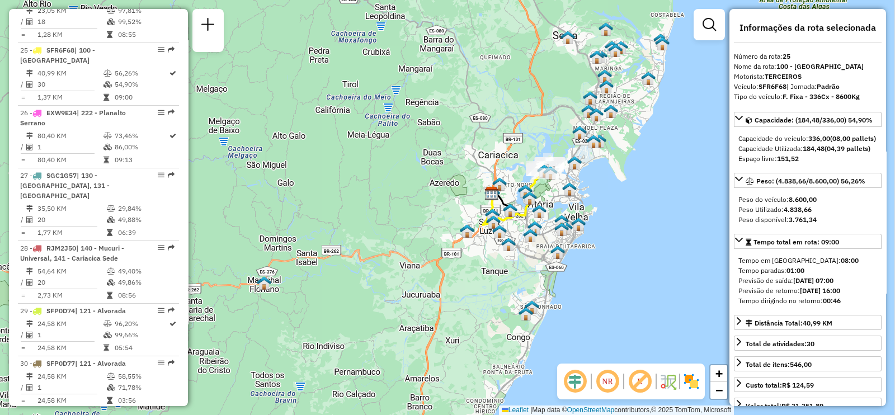
drag, startPoint x: 584, startPoint y: 251, endPoint x: 563, endPoint y: 219, distance: 38.8
click at [563, 219] on img at bounding box center [561, 221] width 15 height 15
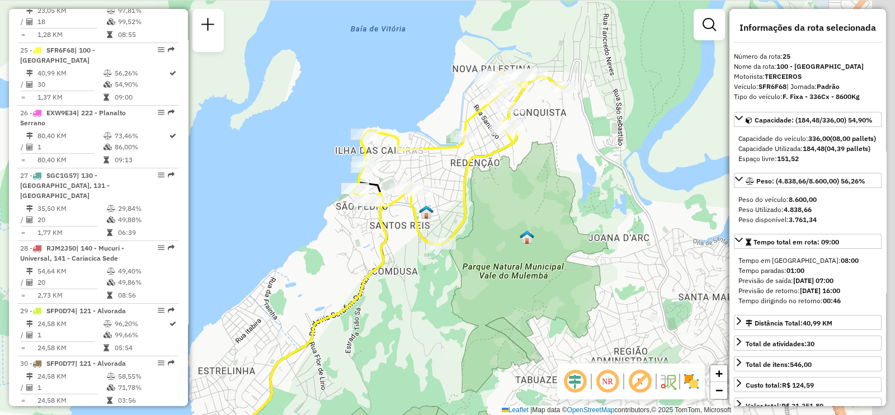
drag, startPoint x: 652, startPoint y: 215, endPoint x: 550, endPoint y: 207, distance: 102.1
click at [550, 207] on div "Janela de atendimento Grade de atendimento Capacidade Transportadoras Veículos …" at bounding box center [447, 207] width 895 height 415
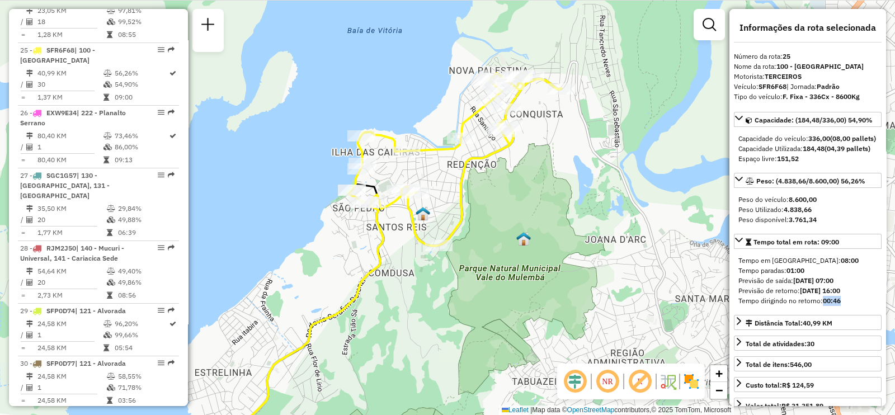
drag, startPoint x: 843, startPoint y: 321, endPoint x: 820, endPoint y: 319, distance: 23.0
click at [820, 306] on div "Tempo dirigindo no retorno: 00:46" at bounding box center [807, 301] width 139 height 10
click at [804, 295] on strong "24/09/2025 16:00" at bounding box center [820, 290] width 40 height 8
drag, startPoint x: 805, startPoint y: 133, endPoint x: 840, endPoint y: 150, distance: 38.8
click at [839, 138] on div "Capacidade do veículo: 336,00 (08,00 pallets) Capacidade Utilizada: 184,48 (04,…" at bounding box center [808, 148] width 148 height 39
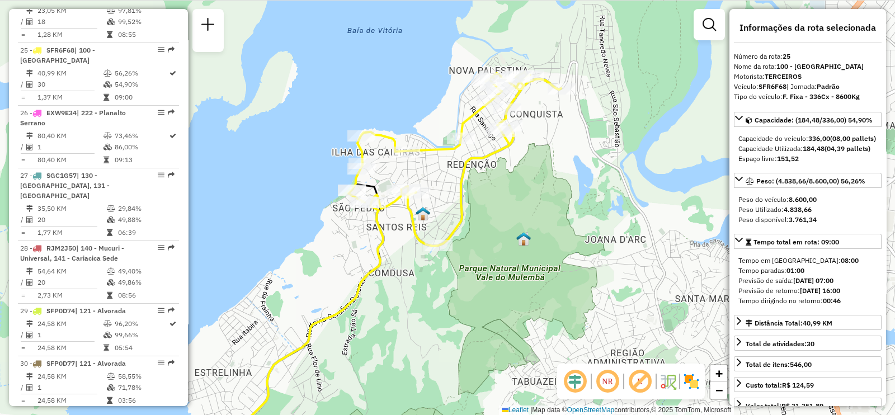
click at [840, 144] on div "Capacidade do veículo: 336,00 (08,00 pallets)" at bounding box center [807, 139] width 139 height 10
drag, startPoint x: 805, startPoint y: 156, endPoint x: 821, endPoint y: 155, distance: 16.3
click at [821, 153] on strong "184,48" at bounding box center [814, 148] width 22 height 8
drag, startPoint x: 803, startPoint y: 229, endPoint x: 790, endPoint y: 229, distance: 12.9
click at [790, 214] on strong "4.838,66" at bounding box center [798, 209] width 28 height 8
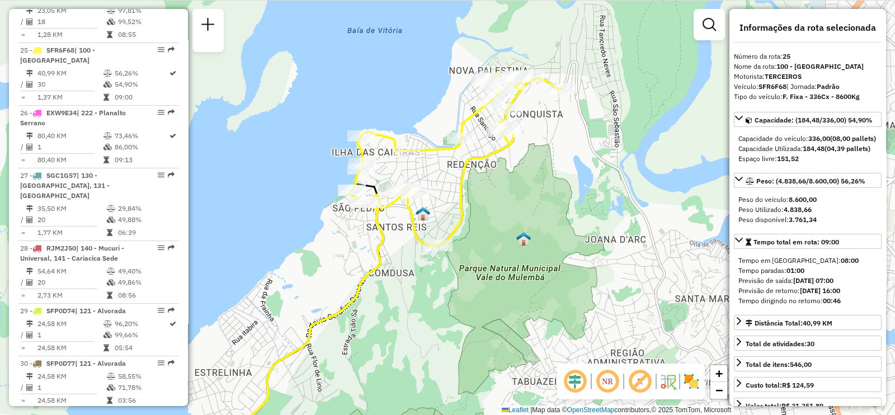
click at [833, 229] on div "Peso do veículo: 8.600,00 Peso Utilizado: 4.838,66 Peso disponível: 3.761,34" at bounding box center [808, 209] width 148 height 39
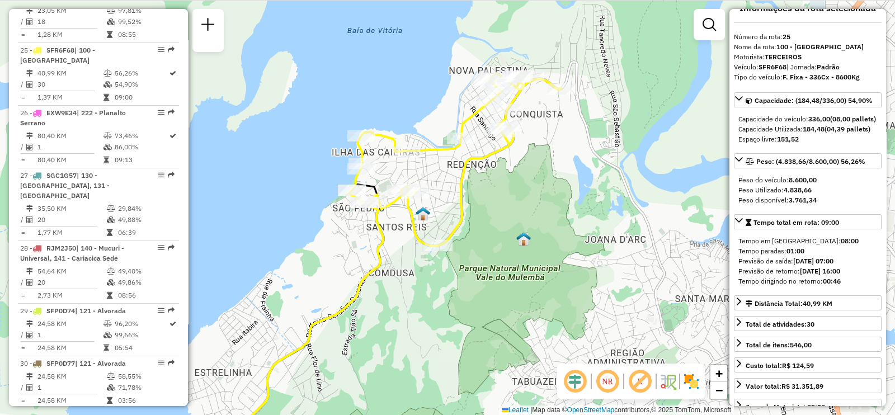
scroll to position [0, 0]
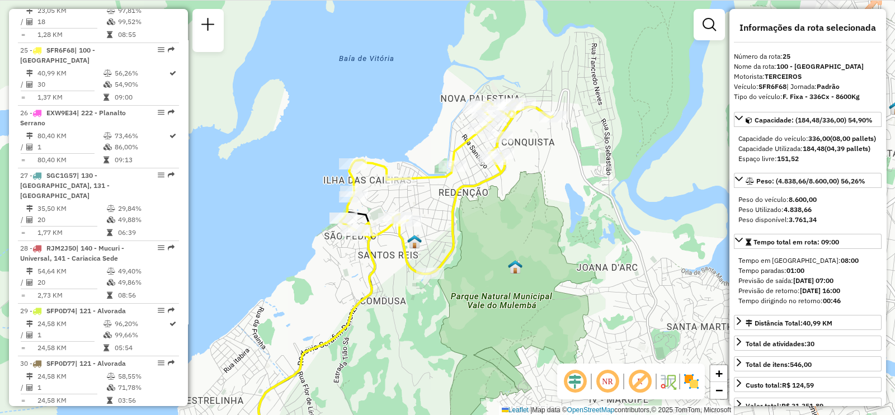
drag, startPoint x: 517, startPoint y: 200, endPoint x: 509, endPoint y: 230, distance: 31.3
click at [509, 230] on div "Janela de atendimento Grade de atendimento Capacidade Transportadoras Veículos …" at bounding box center [447, 207] width 895 height 415
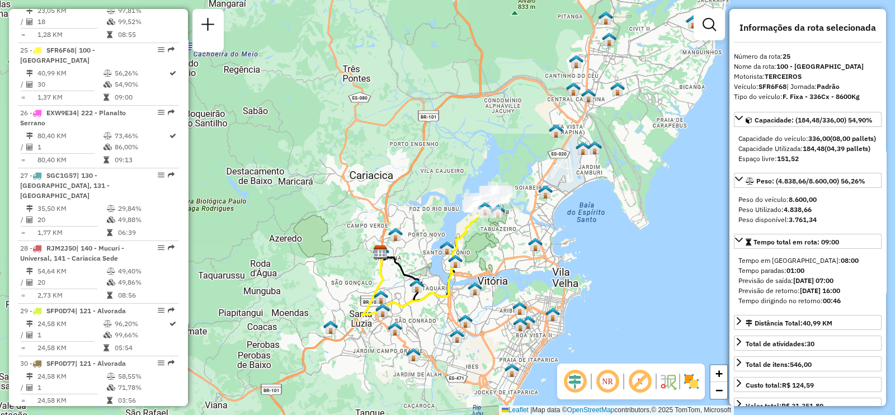
drag, startPoint x: 556, startPoint y: 240, endPoint x: 517, endPoint y: 221, distance: 43.5
click at [517, 221] on div "Janela de atendimento Grade de atendimento Capacidade Transportadoras Veículos …" at bounding box center [447, 207] width 895 height 415
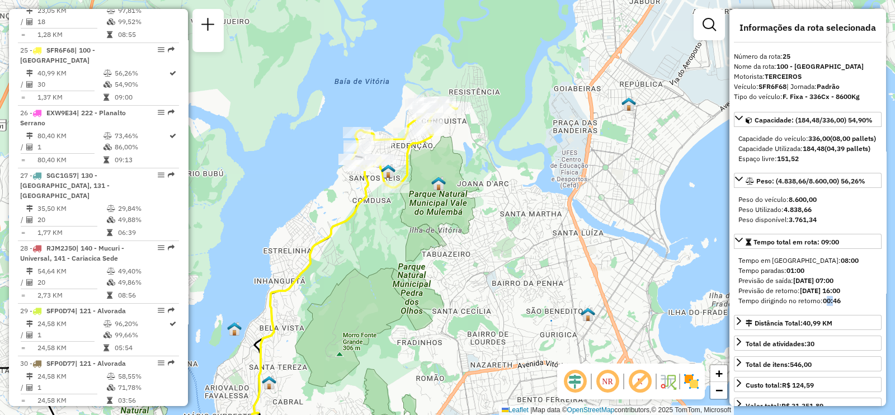
click at [827, 305] on strong "00:46" at bounding box center [832, 300] width 18 height 8
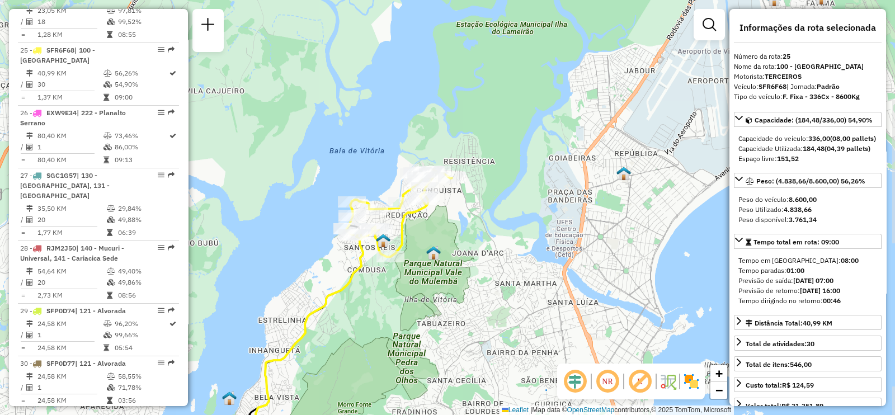
drag, startPoint x: 495, startPoint y: 118, endPoint x: 490, endPoint y: 188, distance: 70.1
click at [490, 188] on div "Janela de atendimento Grade de atendimento Capacidade Transportadoras Veículos …" at bounding box center [447, 207] width 895 height 415
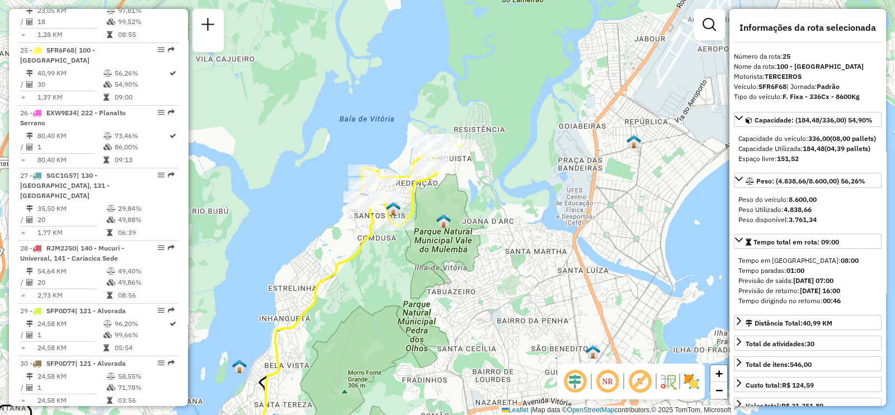
drag, startPoint x: 498, startPoint y: 212, endPoint x: 509, endPoint y: 173, distance: 40.2
click at [509, 173] on div "Janela de atendimento Grade de atendimento Capacidade Transportadoras Veículos …" at bounding box center [447, 207] width 895 height 415
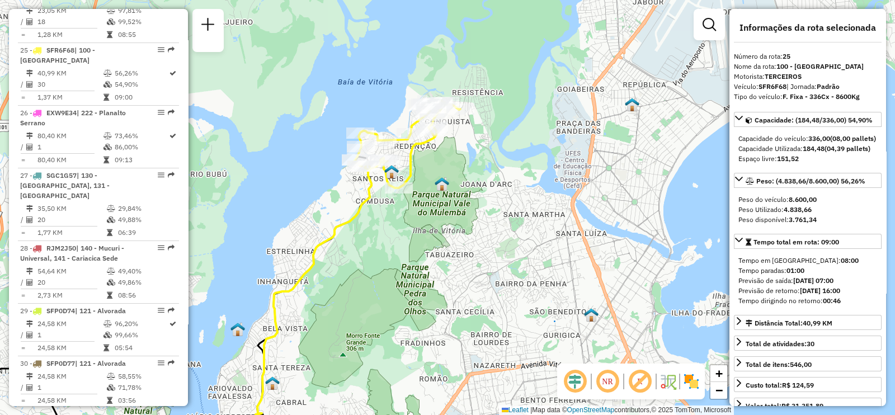
drag, startPoint x: 498, startPoint y: 219, endPoint x: 495, endPoint y: 188, distance: 30.3
click at [495, 188] on div "Janela de atendimento Grade de atendimento Capacidade Transportadoras Veículos …" at bounding box center [447, 207] width 895 height 415
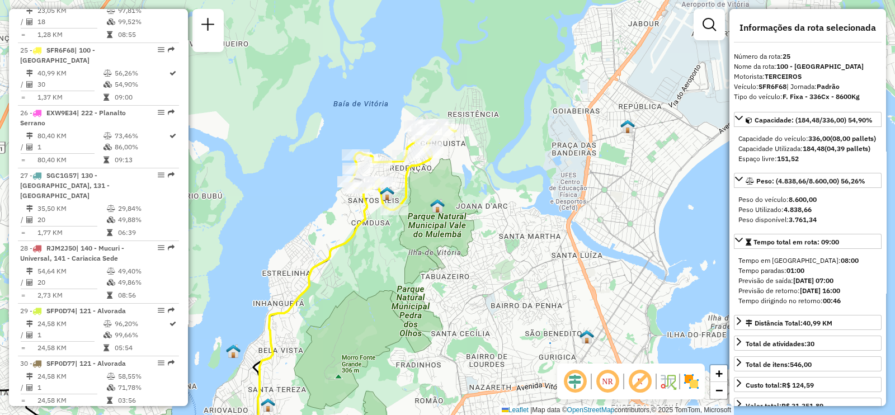
drag, startPoint x: 490, startPoint y: 209, endPoint x: 485, endPoint y: 230, distance: 22.3
click at [485, 230] on div "Janela de atendimento Grade de atendimento Capacidade Transportadoras Veículos …" at bounding box center [447, 207] width 895 height 415
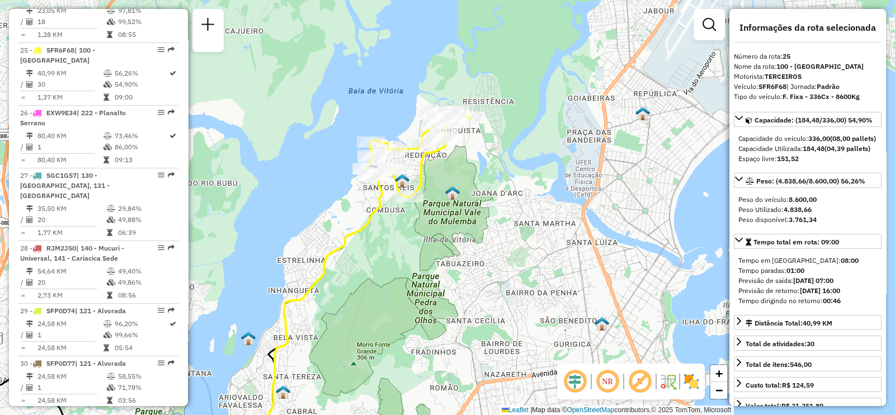
drag, startPoint x: 485, startPoint y: 230, endPoint x: 501, endPoint y: 218, distance: 19.8
click at [501, 218] on div "Janela de atendimento Grade de atendimento Capacidade Transportadoras Veículos …" at bounding box center [447, 207] width 895 height 415
